Goal: Task Accomplishment & Management: Use online tool/utility

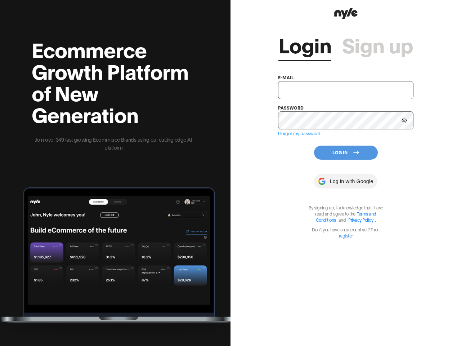
click at [230, 173] on div "Login Sign up e-mail password I forgot my password Log In Log in with Google By…" at bounding box center [345, 173] width 230 height 346
click at [404, 120] on icon at bounding box center [403, 120] width 5 height 5
click at [346, 152] on button "Log In" at bounding box center [346, 152] width 64 height 14
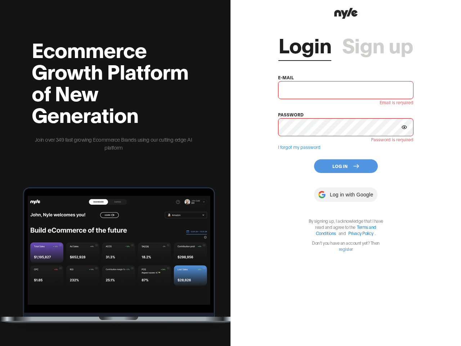
click at [346, 181] on div "Login Sign up e-mail Email is required password Password is required I forgot m…" at bounding box center [345, 136] width 135 height 231
